Goal: Task Accomplishment & Management: Use online tool/utility

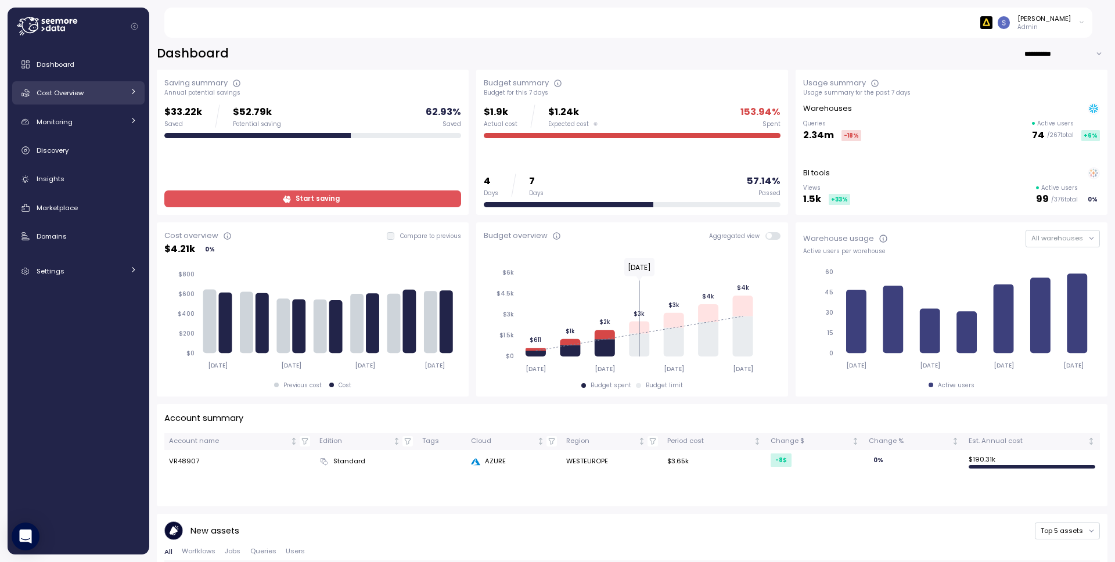
click at [114, 92] on div "Cost Overview" at bounding box center [80, 93] width 87 height 12
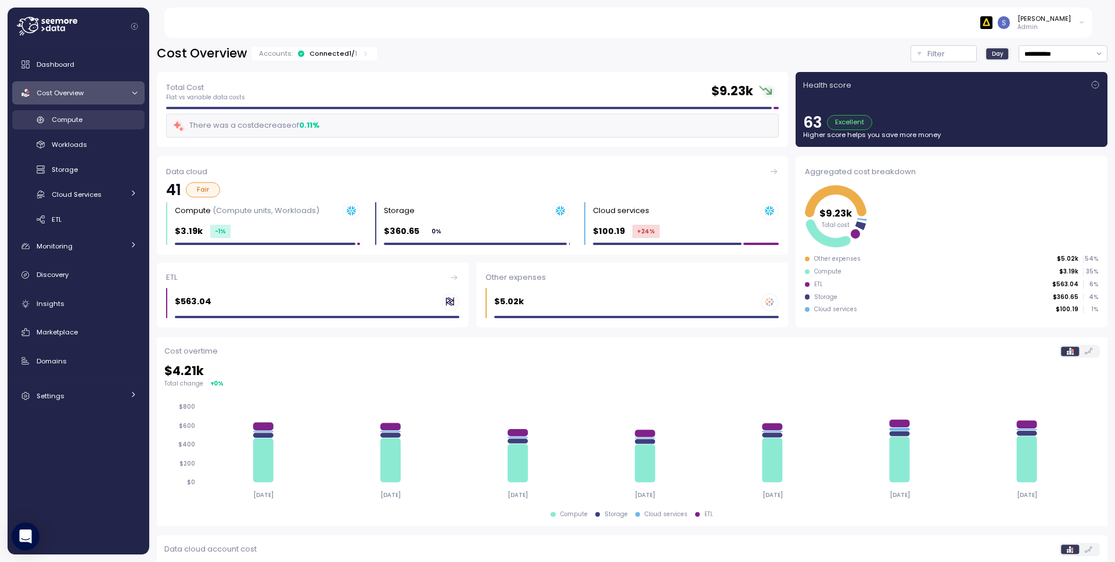
click at [102, 125] on link "Compute" at bounding box center [78, 119] width 132 height 19
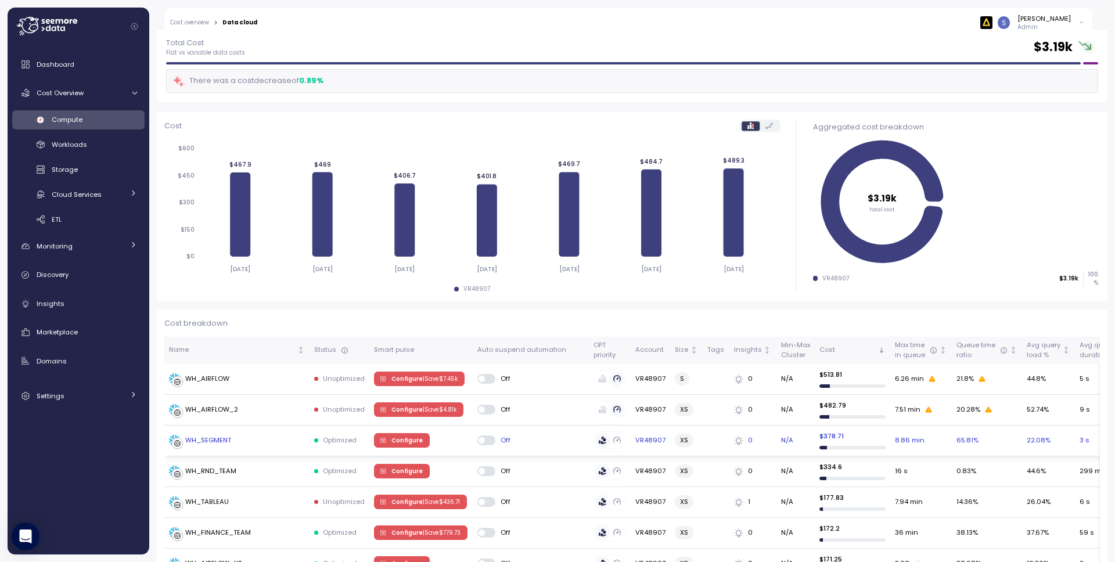
scroll to position [75, 0]
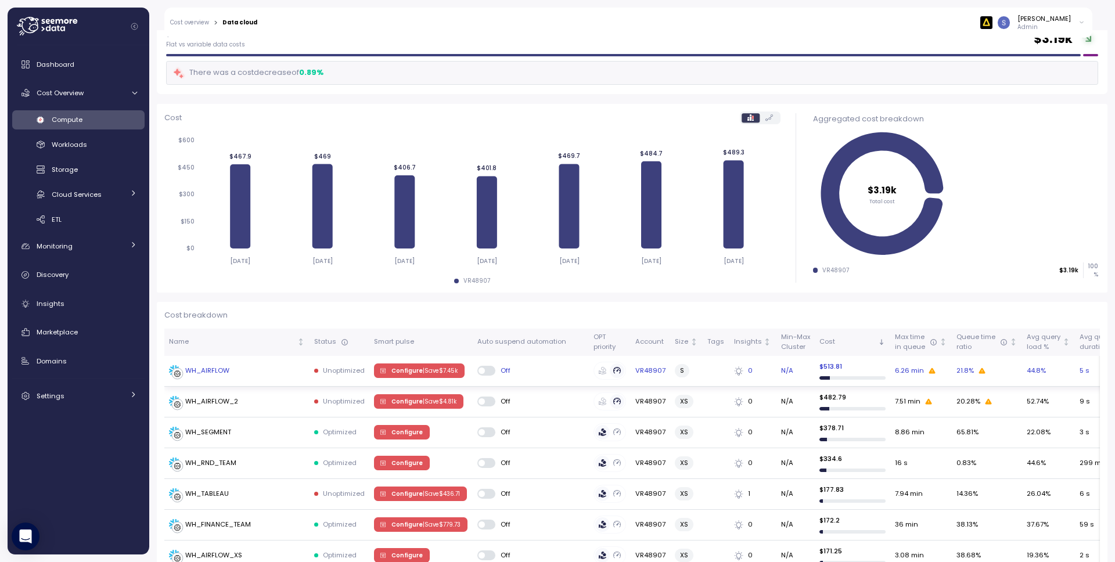
click at [407, 372] on span "Configure | Save $ 7.45k" at bounding box center [424, 370] width 66 height 13
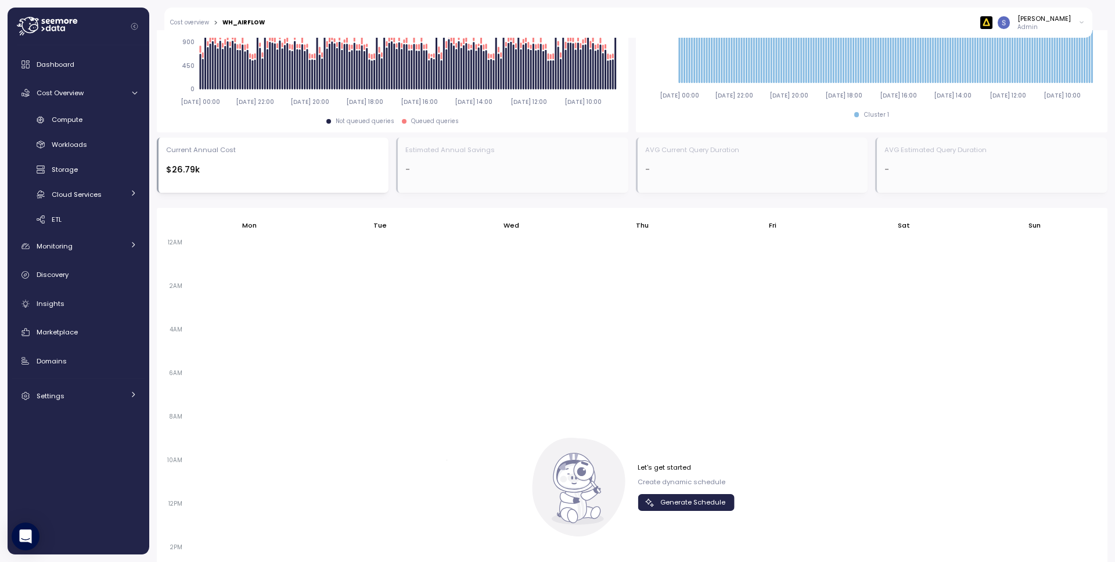
scroll to position [488, 0]
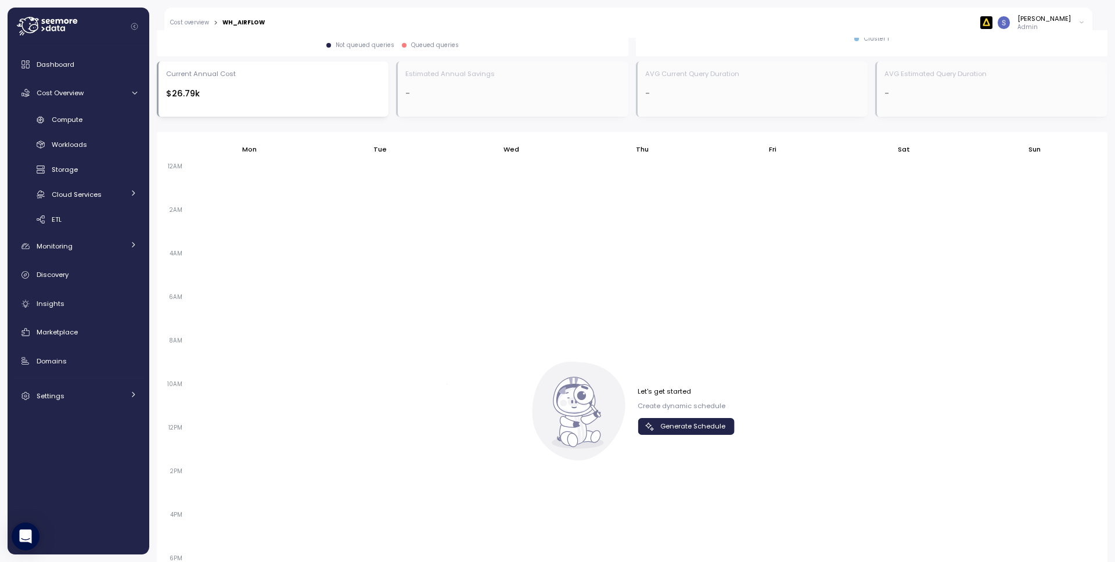
click at [681, 423] on span "Generate Schedule" at bounding box center [692, 427] width 65 height 16
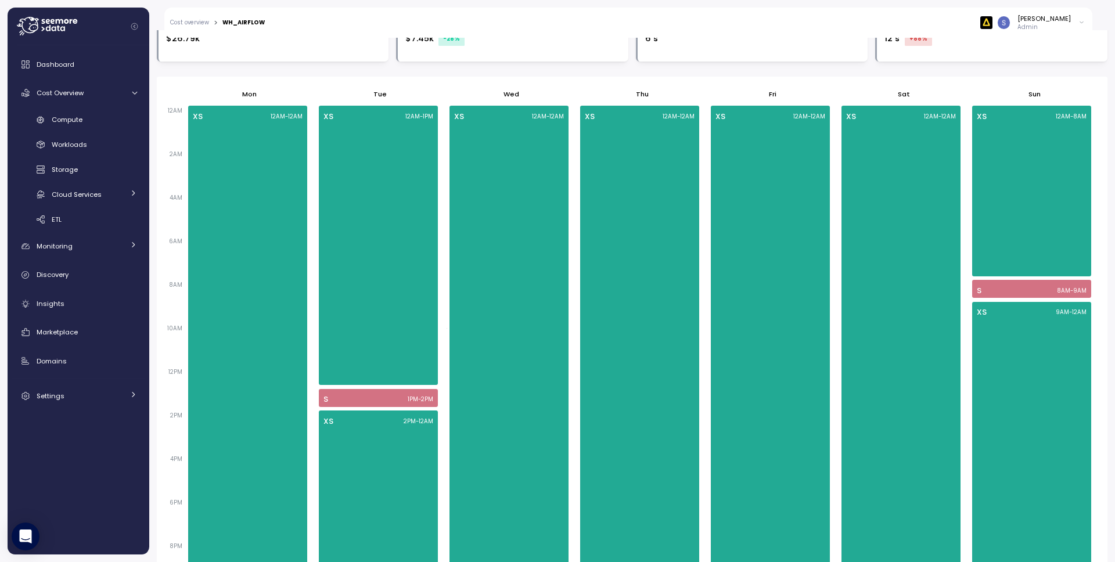
scroll to position [612, 0]
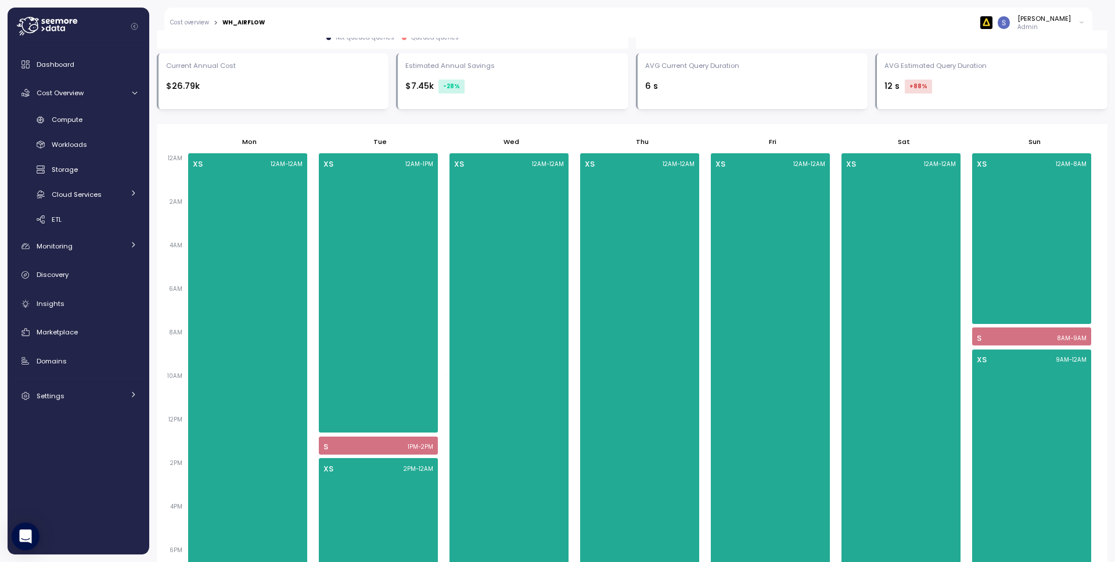
click at [190, 24] on link "Cost overview" at bounding box center [189, 23] width 39 height 6
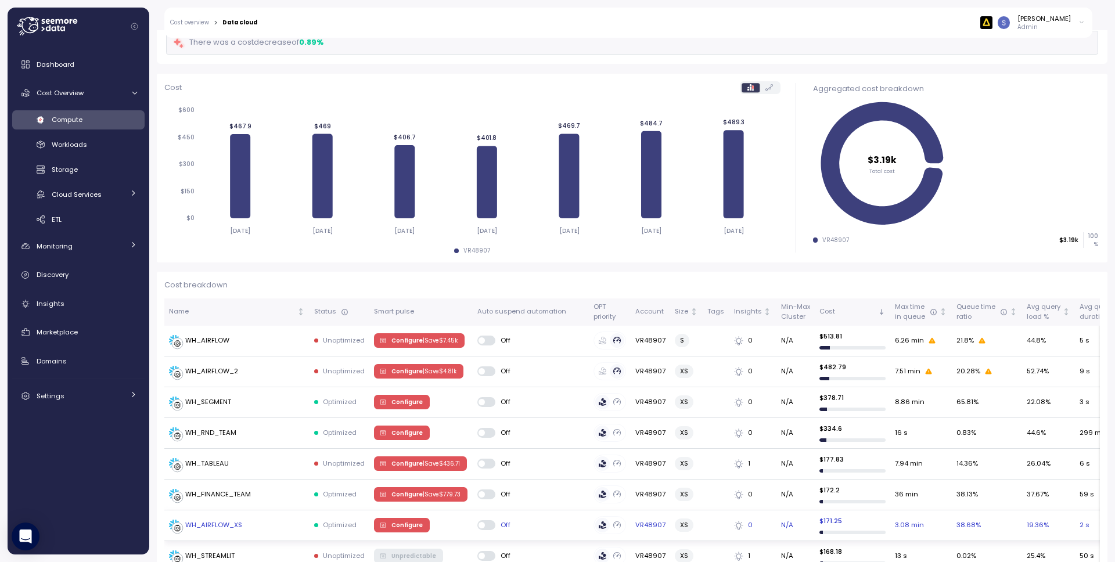
scroll to position [148, 0]
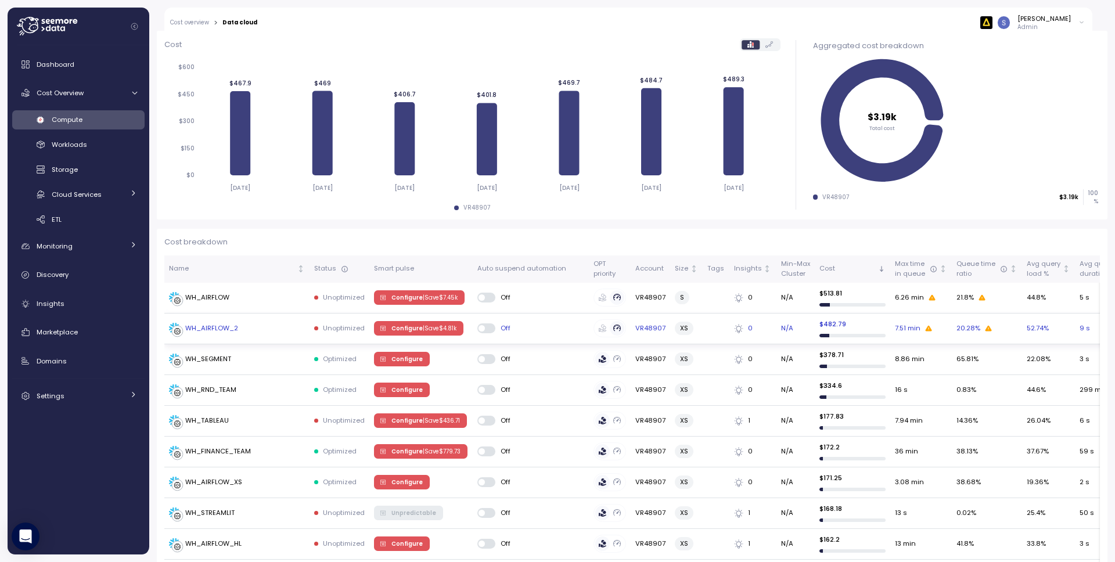
click at [398, 330] on span "Configure | Save $ 4.81k" at bounding box center [423, 328] width 65 height 13
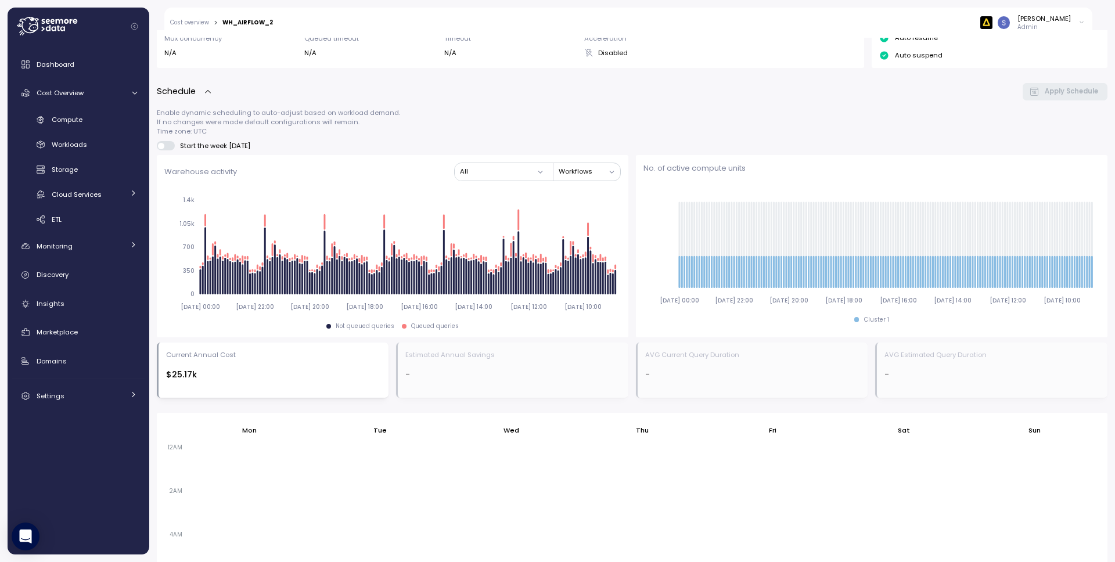
scroll to position [407, 0]
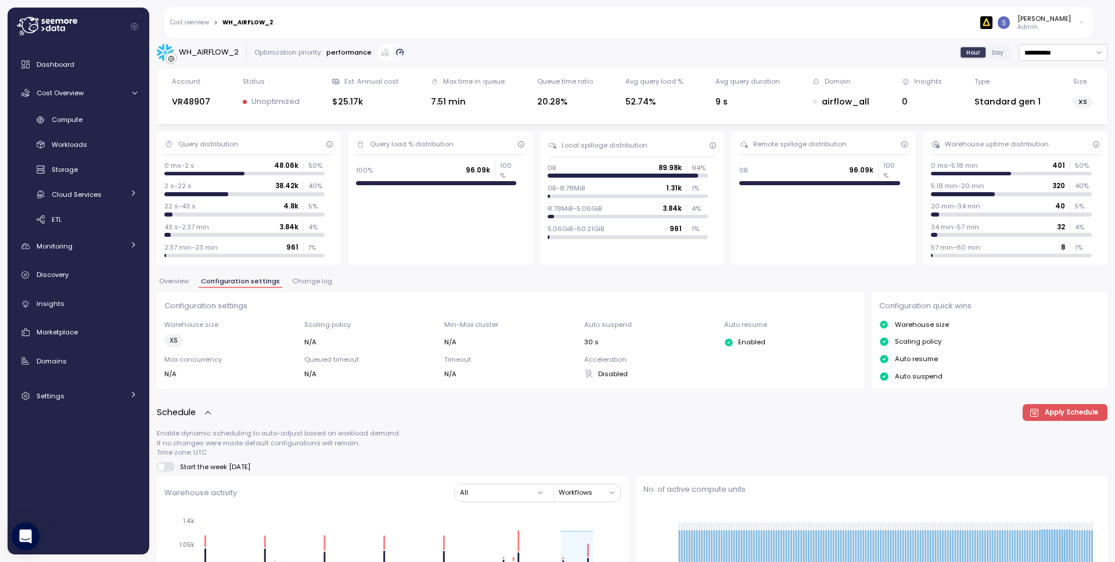
scroll to position [0, 0]
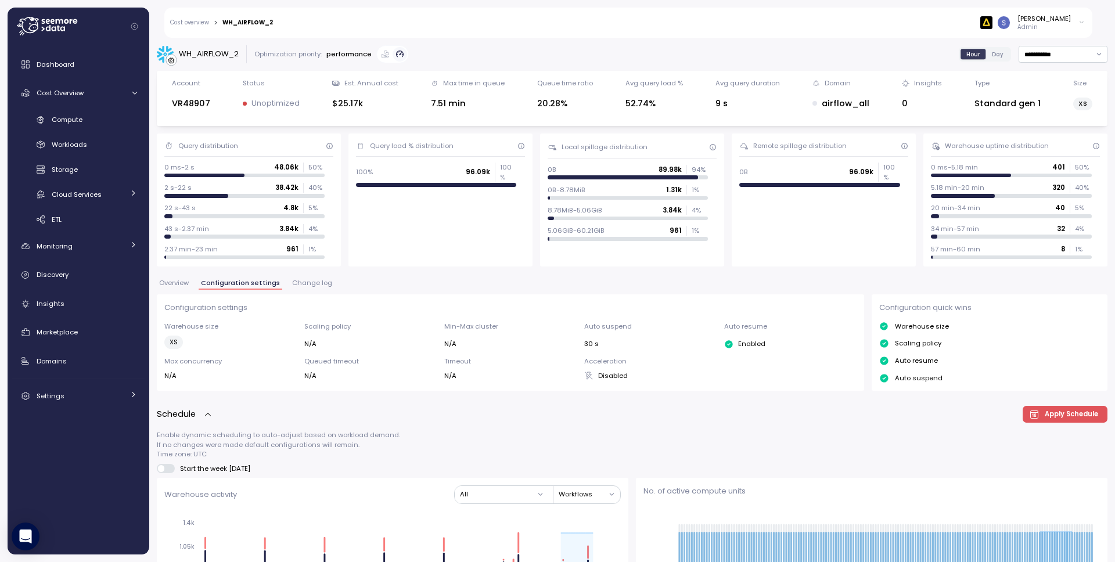
click at [197, 24] on link "Cost overview" at bounding box center [189, 23] width 39 height 6
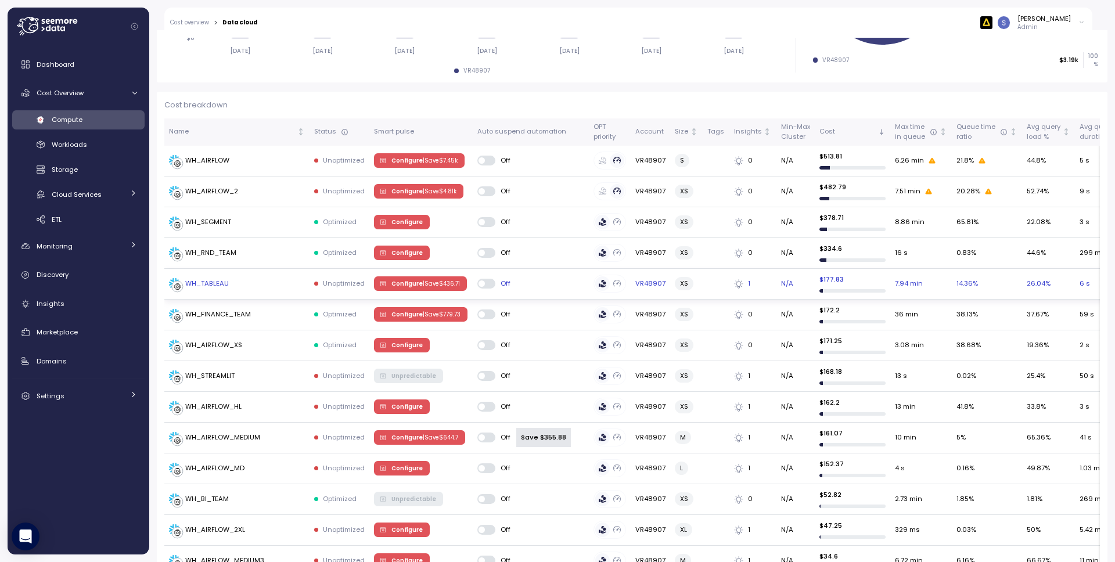
scroll to position [287, 0]
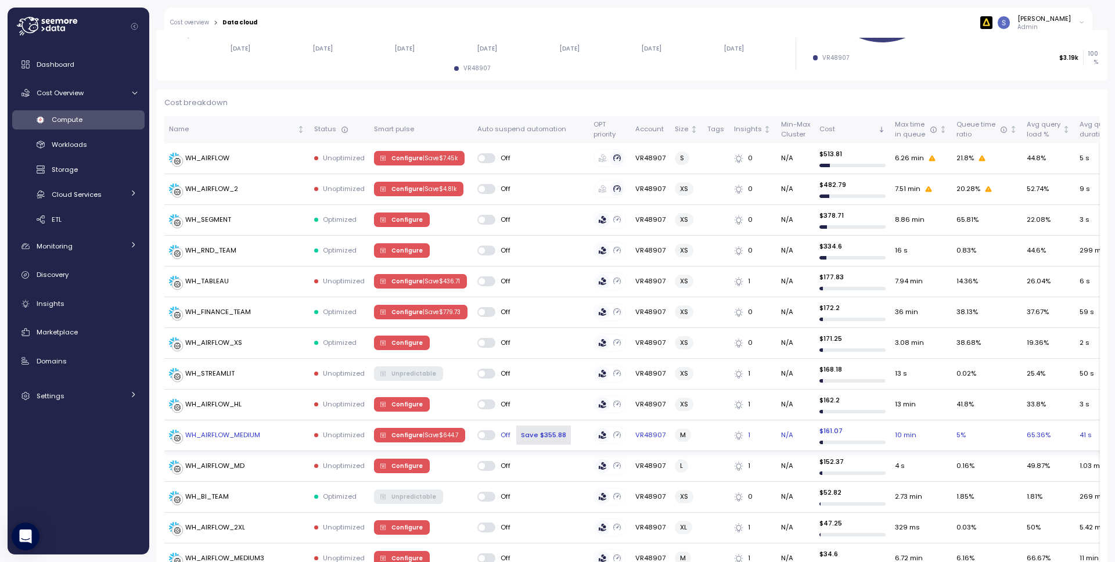
click at [409, 436] on span "Configure | Save $ 644.7" at bounding box center [424, 435] width 67 height 13
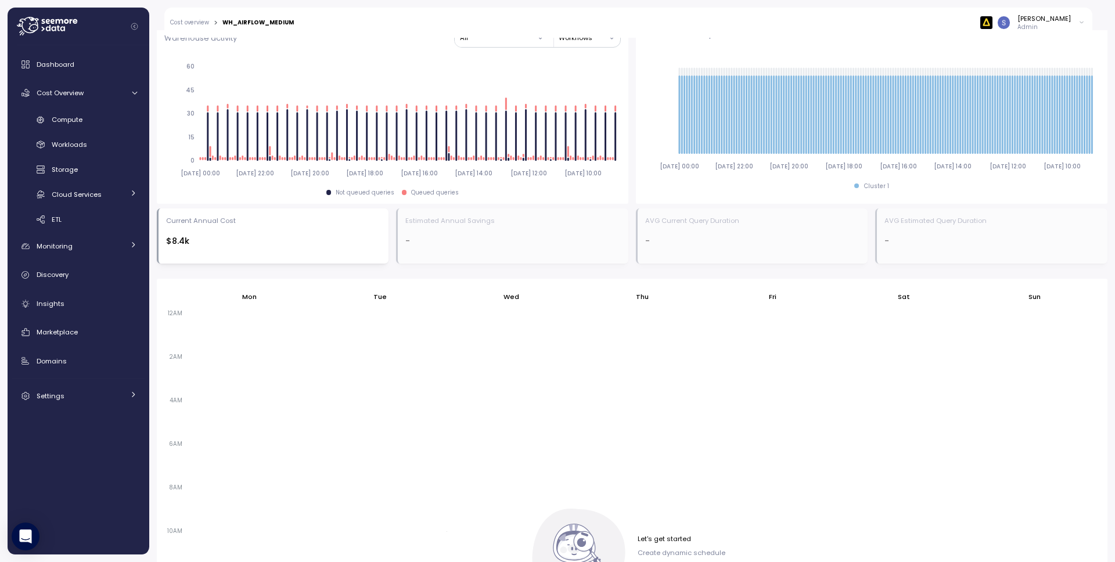
scroll to position [569, 0]
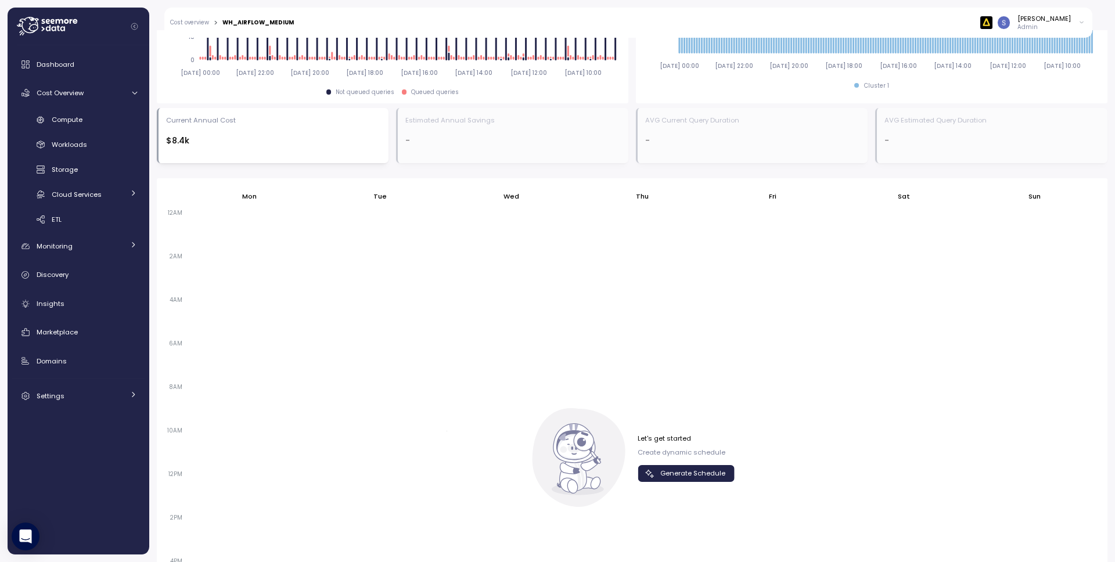
click at [660, 474] on span "Generate Schedule" at bounding box center [692, 474] width 65 height 16
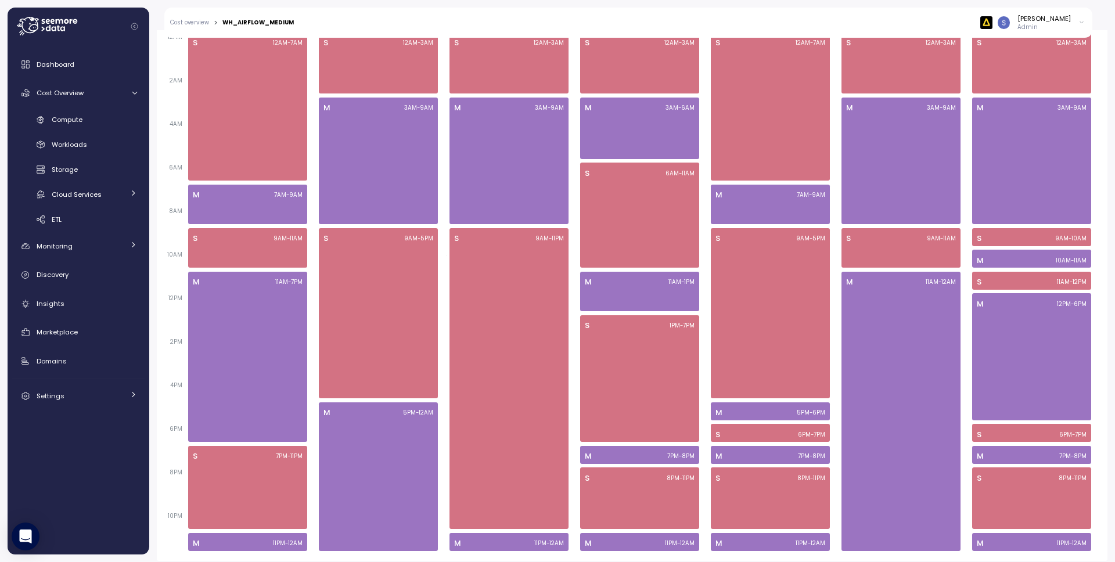
scroll to position [275, 0]
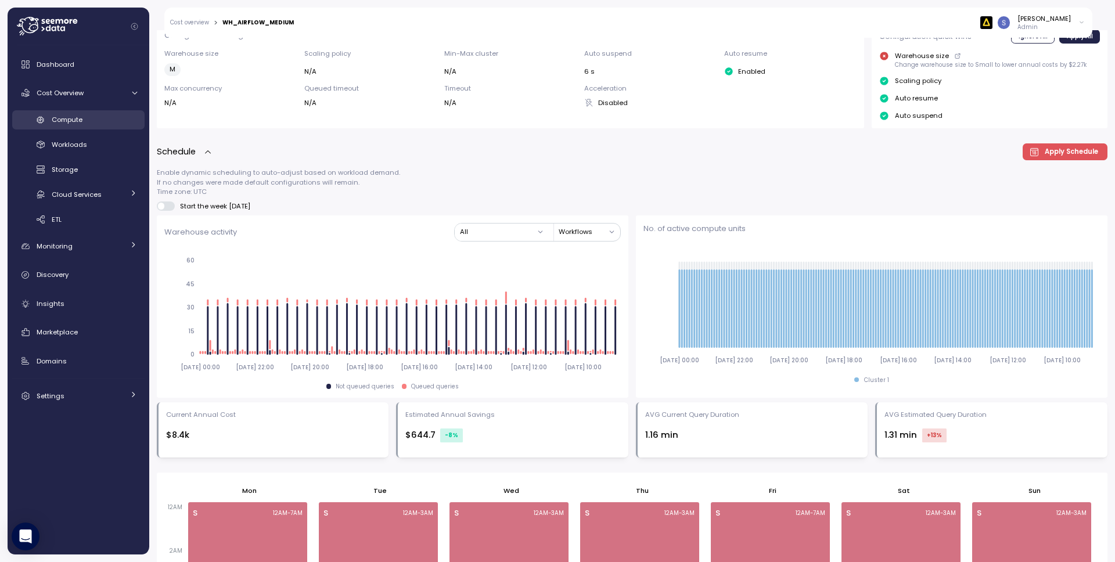
click at [107, 122] on div "Compute" at bounding box center [94, 120] width 85 height 12
